Goal: Leave review/rating: Leave review/rating

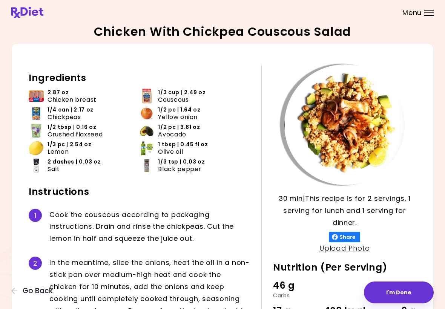
click at [22, 288] on button "Go Back" at bounding box center [33, 291] width 45 height 8
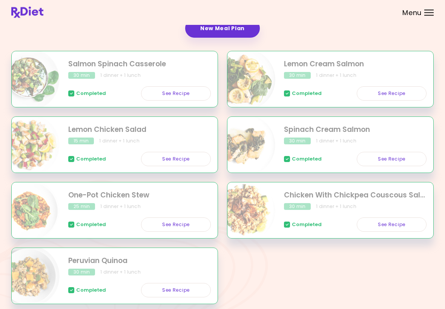
scroll to position [117, 0]
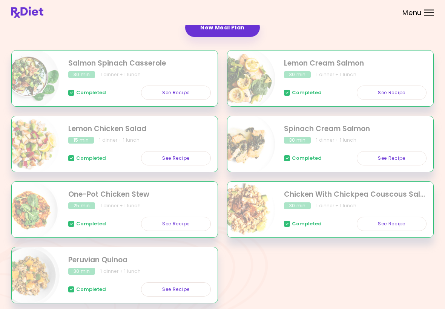
click at [307, 272] on div "Salmon Spinach Casserole 30 min 1 dinner + 1 lunch Completed See Recipe Lemon C…" at bounding box center [222, 182] width 422 height 262
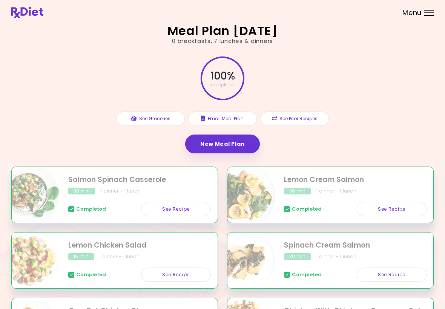
scroll to position [0, 0]
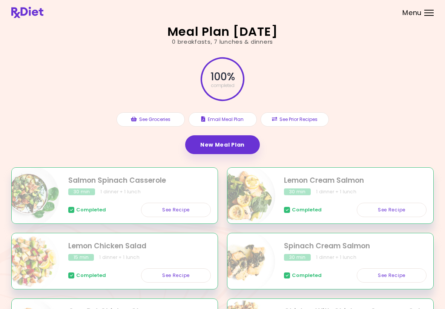
click at [298, 118] on button "See Prior Recipes" at bounding box center [294, 119] width 68 height 14
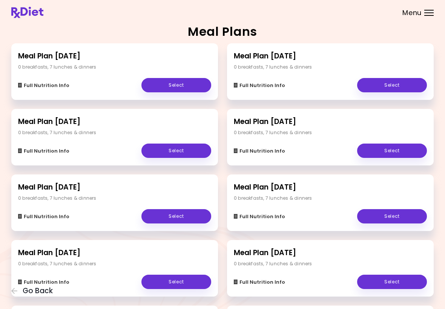
click at [397, 90] on link "Select" at bounding box center [392, 85] width 70 height 14
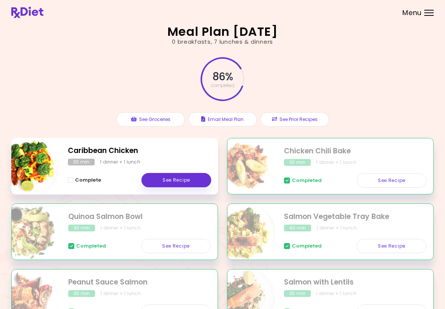
click at [184, 179] on link "See Recipe" at bounding box center [176, 180] width 70 height 14
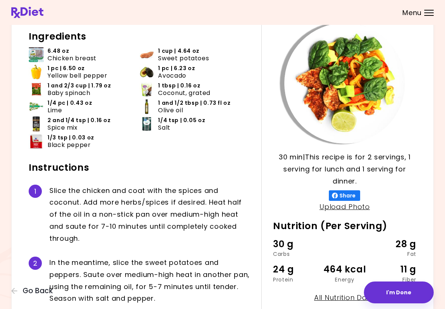
scroll to position [40, 0]
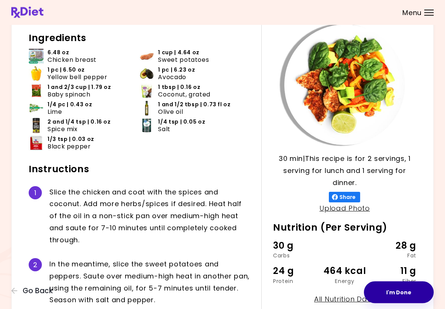
click at [404, 292] on button "I'm Done" at bounding box center [399, 293] width 70 height 22
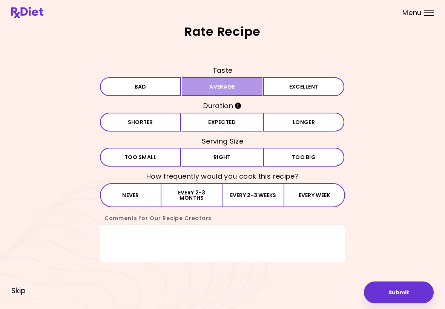
click at [239, 82] on button "Average" at bounding box center [222, 86] width 81 height 19
click at [250, 125] on button "Expected" at bounding box center [222, 122] width 81 height 19
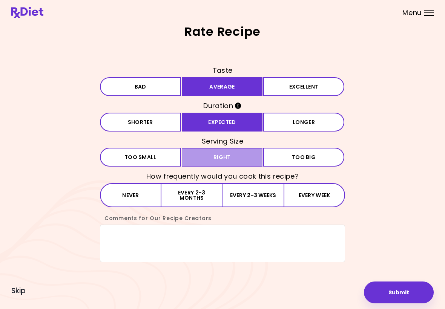
click at [237, 158] on button "Right" at bounding box center [222, 157] width 81 height 19
click at [211, 193] on button "Every 2-3 months" at bounding box center [191, 195] width 61 height 24
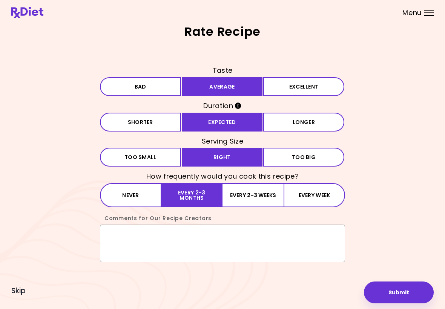
click at [170, 244] on textarea "Comments for Our Recipe Creators" at bounding box center [222, 244] width 245 height 38
click at [189, 246] on textarea "Comments for Our Recipe Creators" at bounding box center [222, 244] width 245 height 38
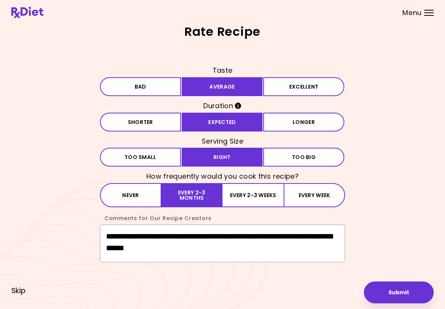
type textarea "**********"
click at [398, 291] on button "Submit" at bounding box center [399, 293] width 70 height 22
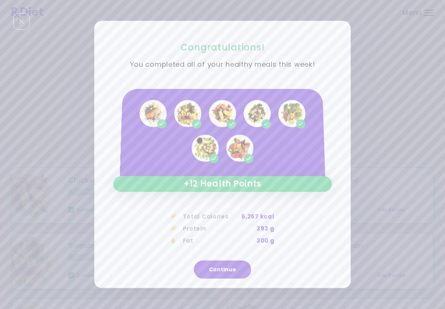
click at [223, 273] on button "Continue" at bounding box center [222, 270] width 57 height 18
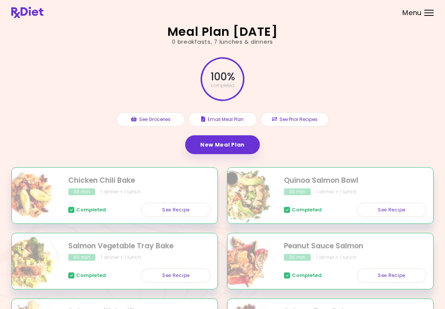
click at [243, 144] on link "New Meal Plan" at bounding box center [222, 144] width 75 height 19
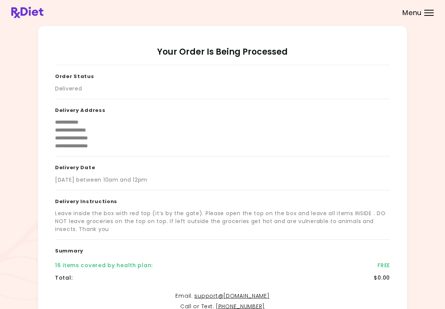
click at [433, 12] on div "Menu" at bounding box center [428, 13] width 9 height 6
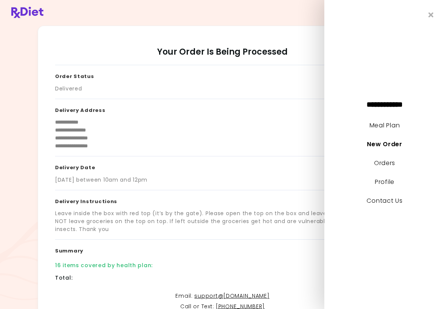
click at [388, 129] on link "Meal Plan" at bounding box center [384, 125] width 30 height 9
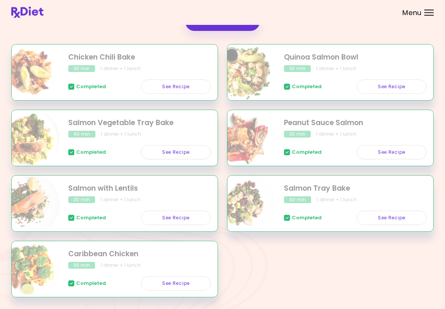
scroll to position [124, 0]
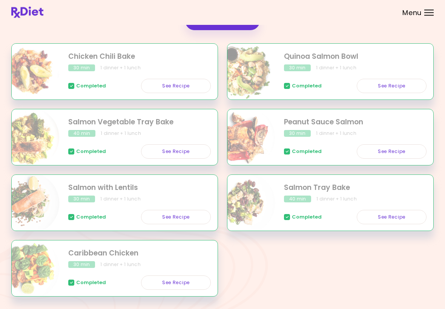
click at [182, 282] on link "See Recipe" at bounding box center [176, 283] width 70 height 14
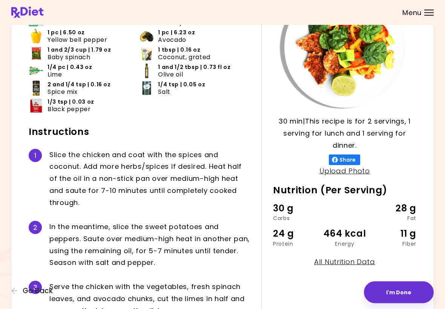
scroll to position [77, 0]
